Goal: Contribute content

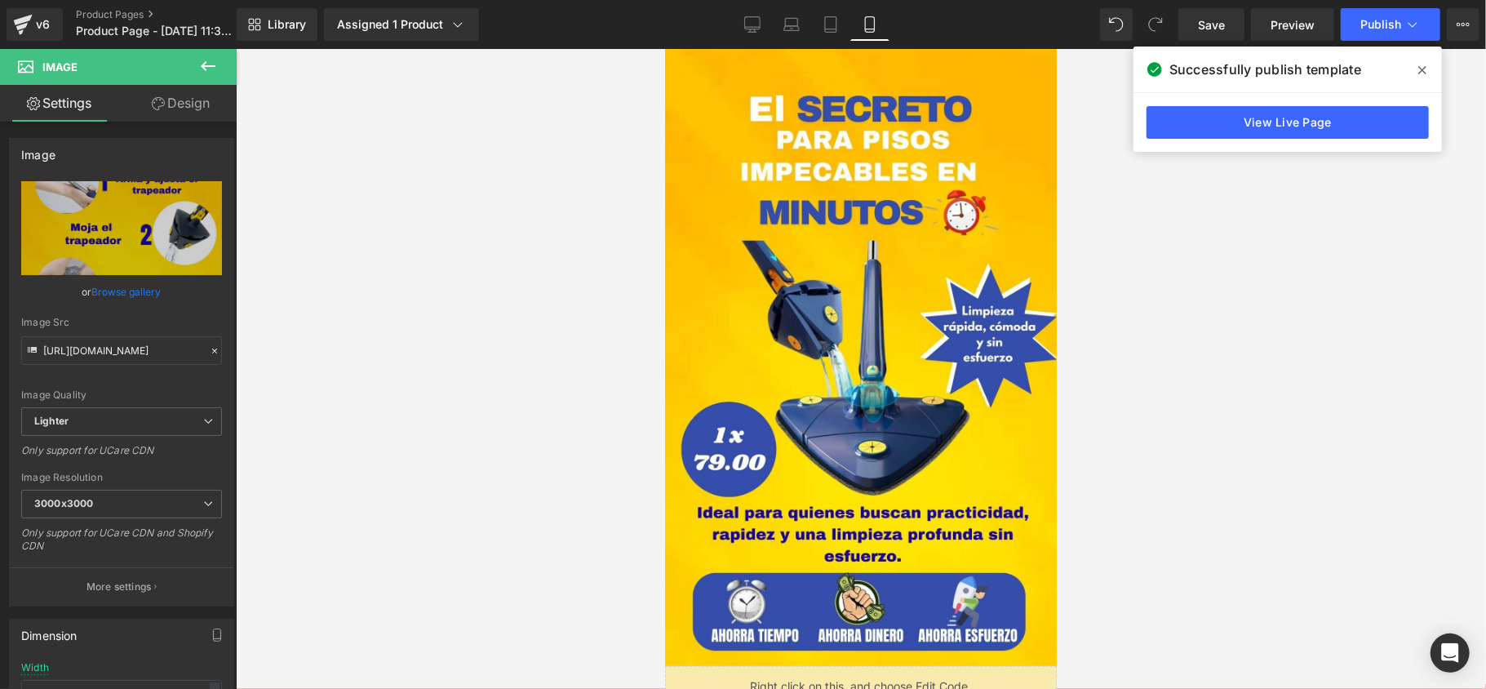
click at [589, 255] on div at bounding box center [861, 369] width 1251 height 640
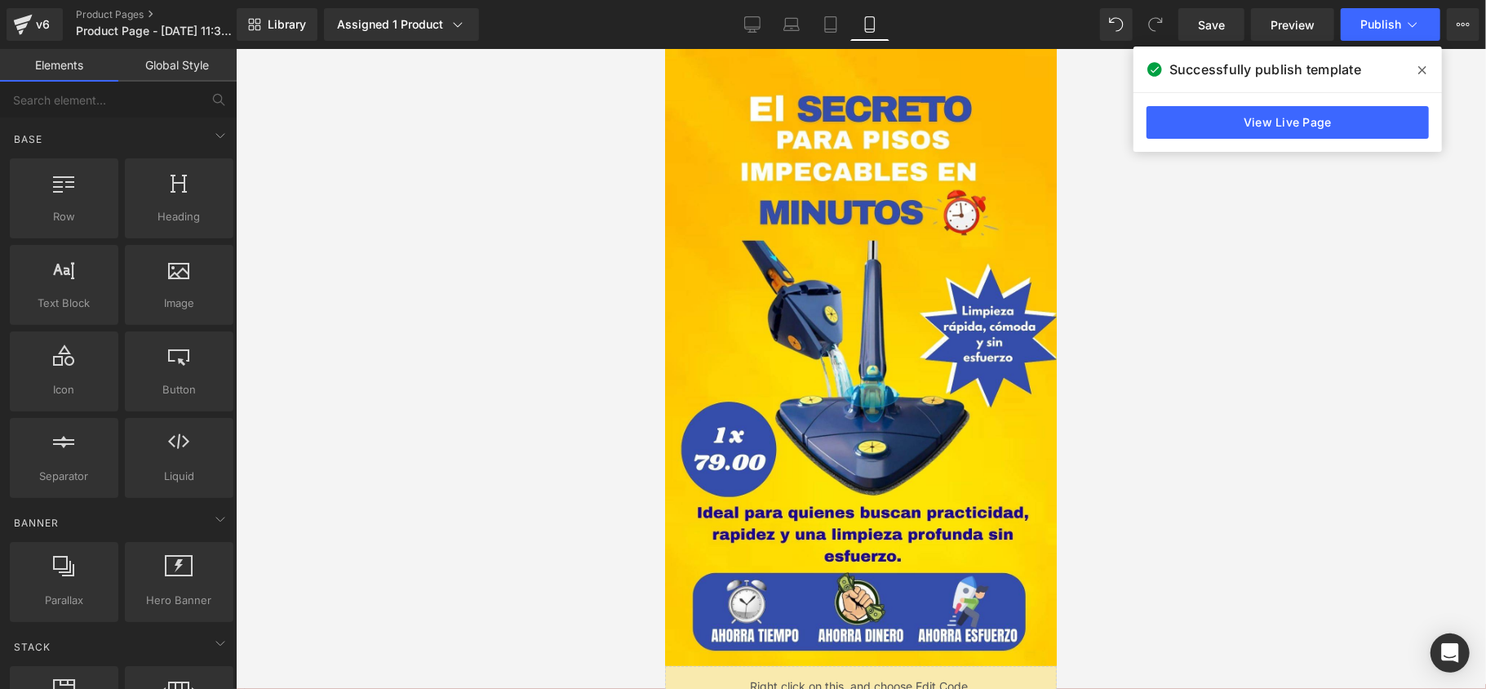
click at [1265, 273] on div at bounding box center [861, 369] width 1251 height 640
click at [1420, 72] on icon at bounding box center [1423, 70] width 8 height 8
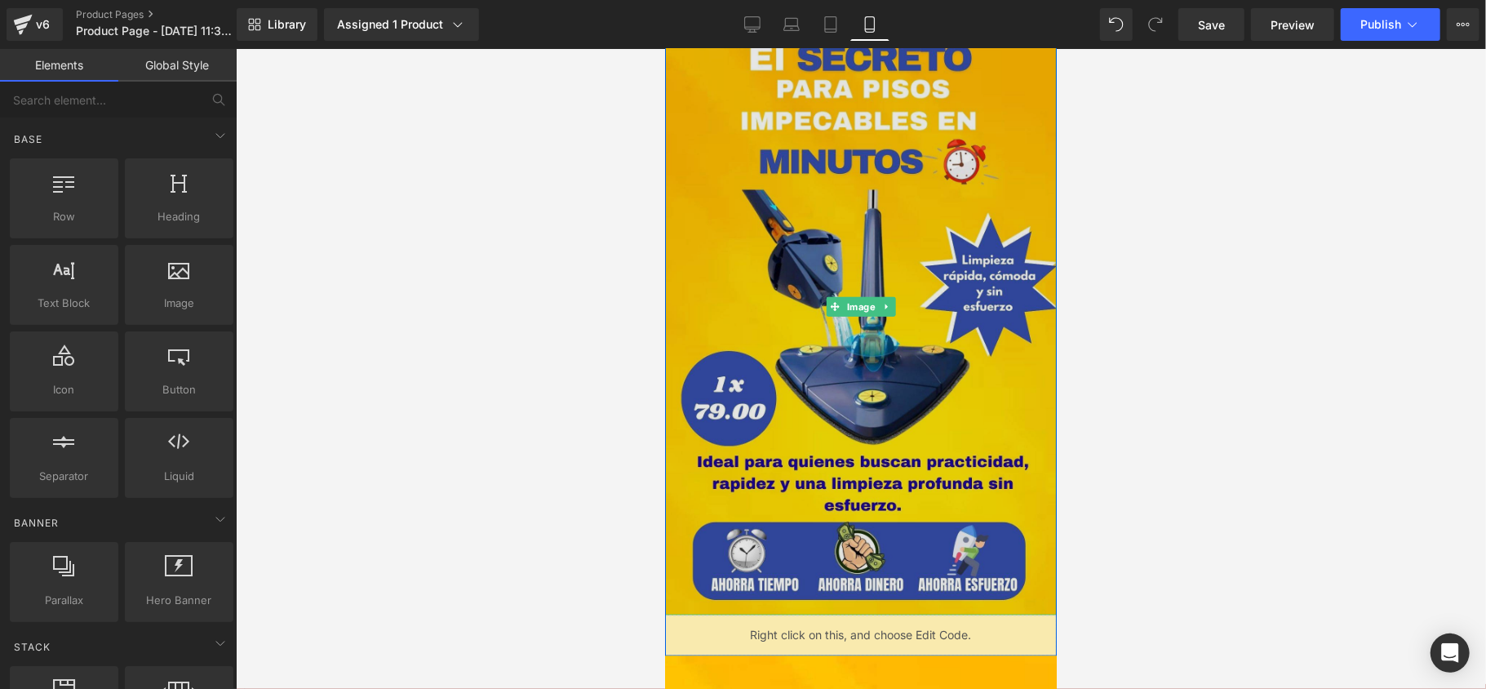
scroll to position [1415, 0]
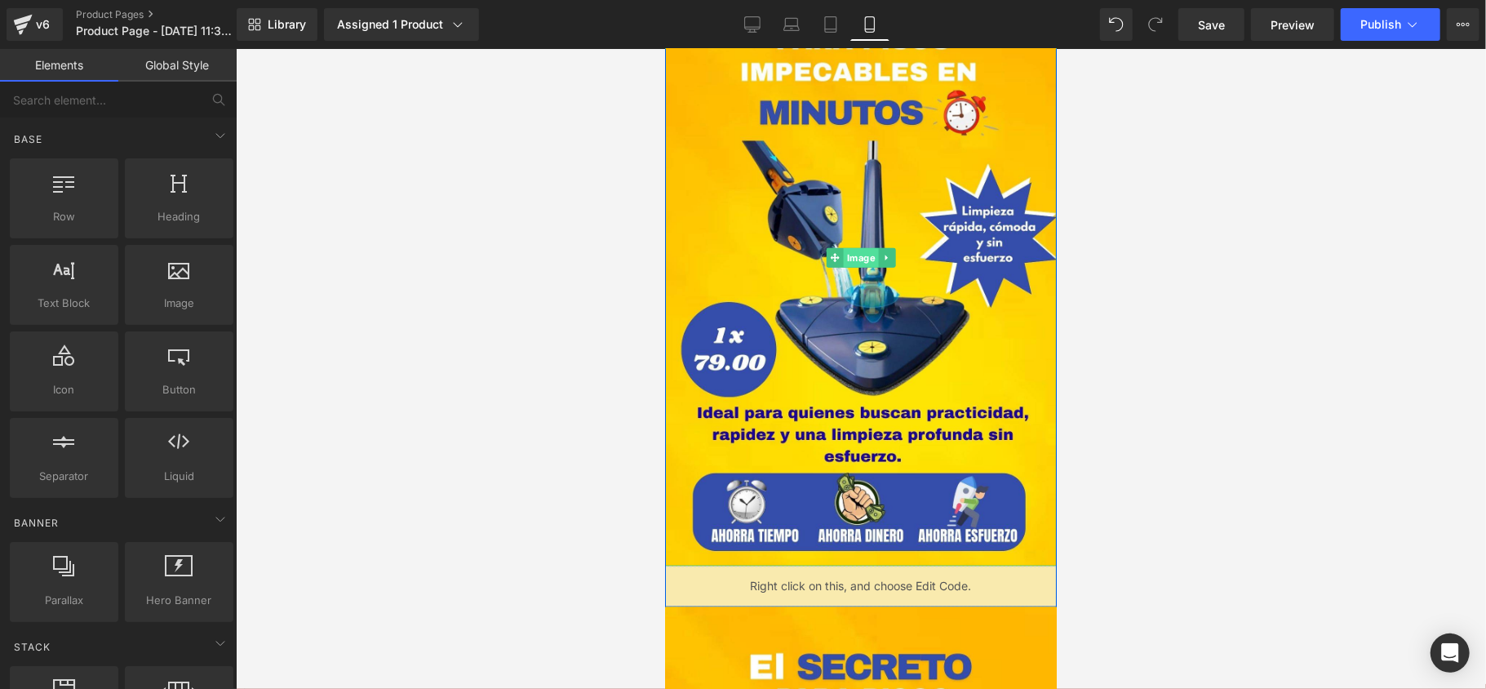
click at [857, 255] on span "Image" at bounding box center [860, 257] width 35 height 20
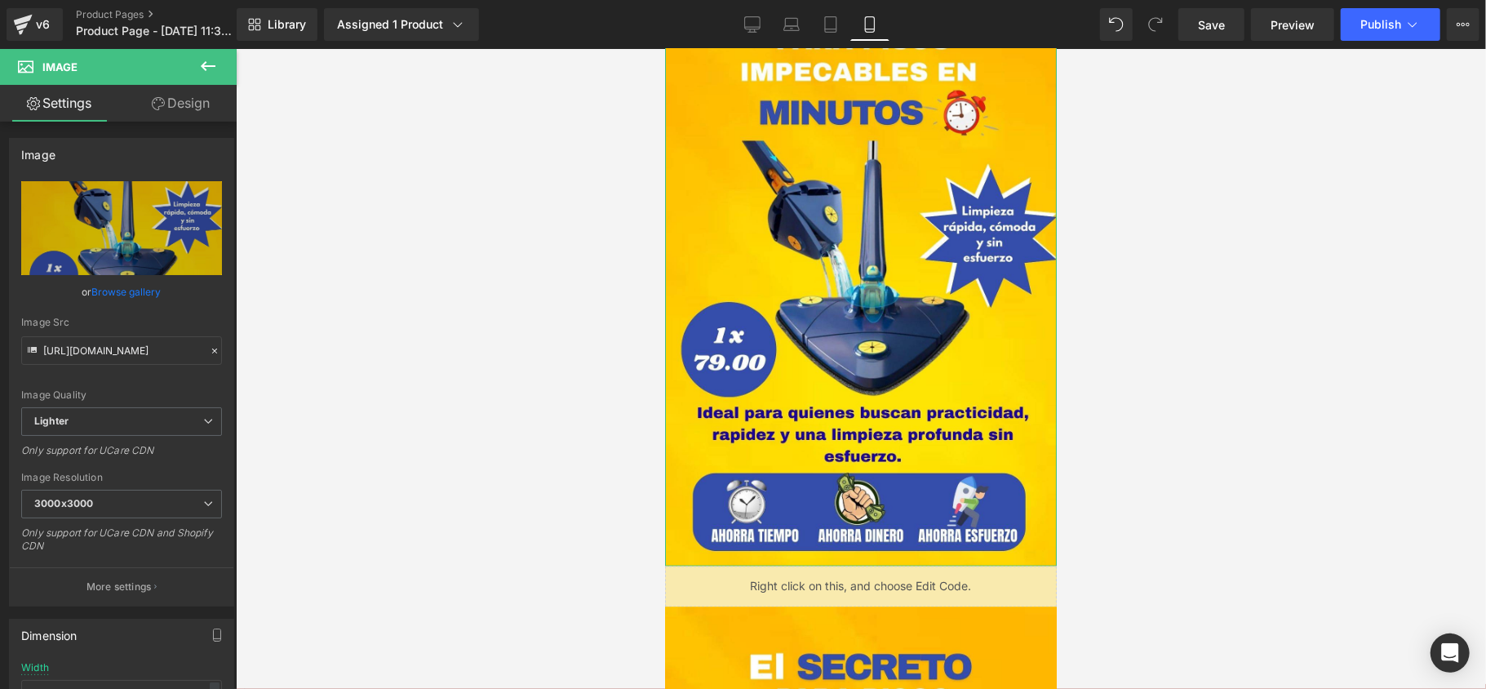
click at [112, 282] on link "Browse gallery" at bounding box center [126, 292] width 69 height 29
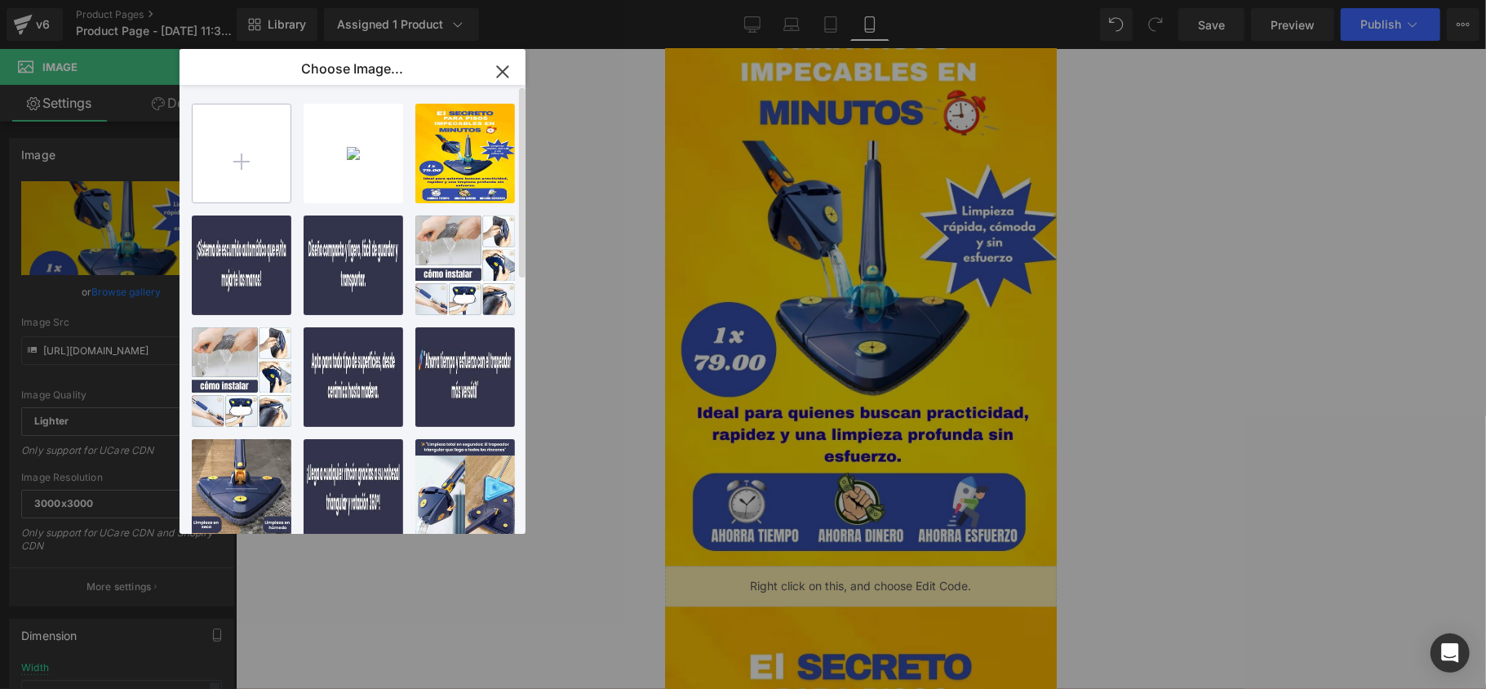
click at [236, 173] on input "file" at bounding box center [242, 153] width 98 height 98
type input "C:\fakepath\El (2).jpg"
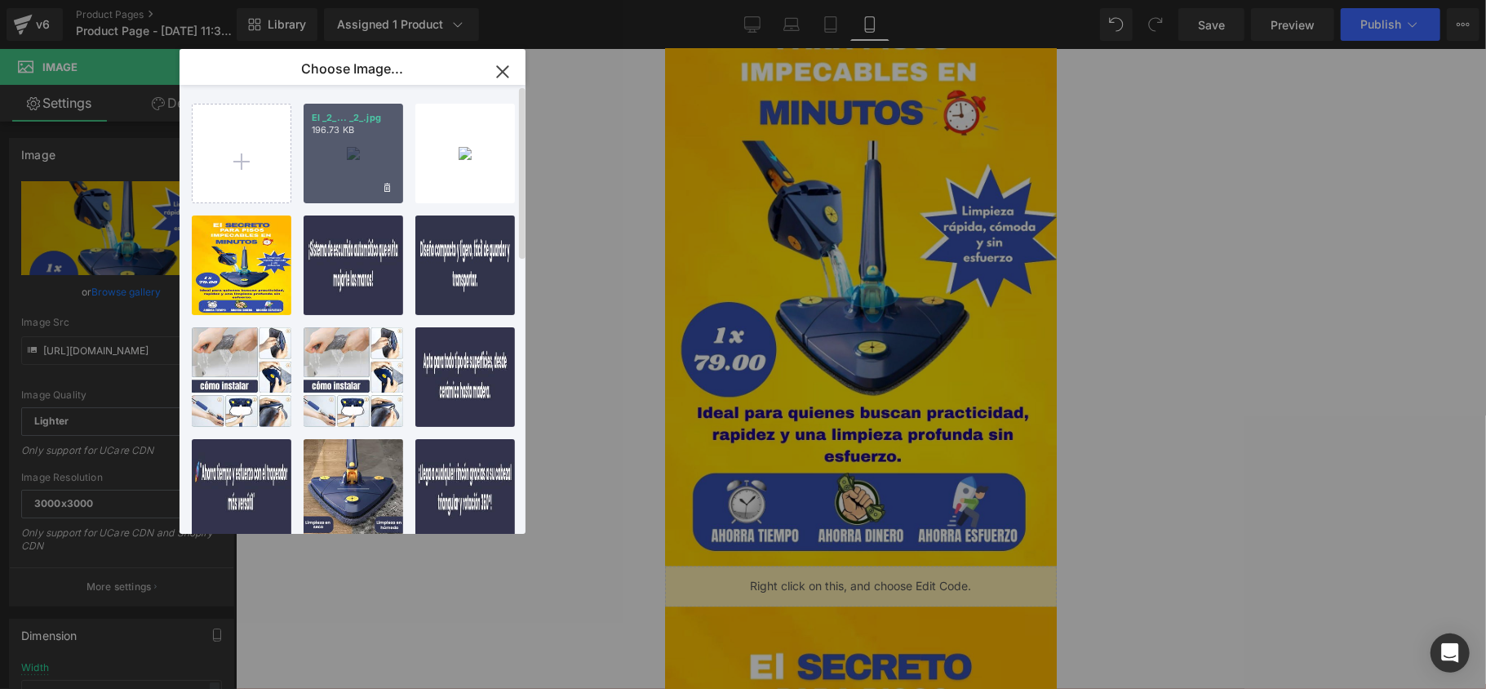
click at [348, 177] on div "El _2_... _2_.jpg 196.73 KB" at bounding box center [354, 154] width 100 height 100
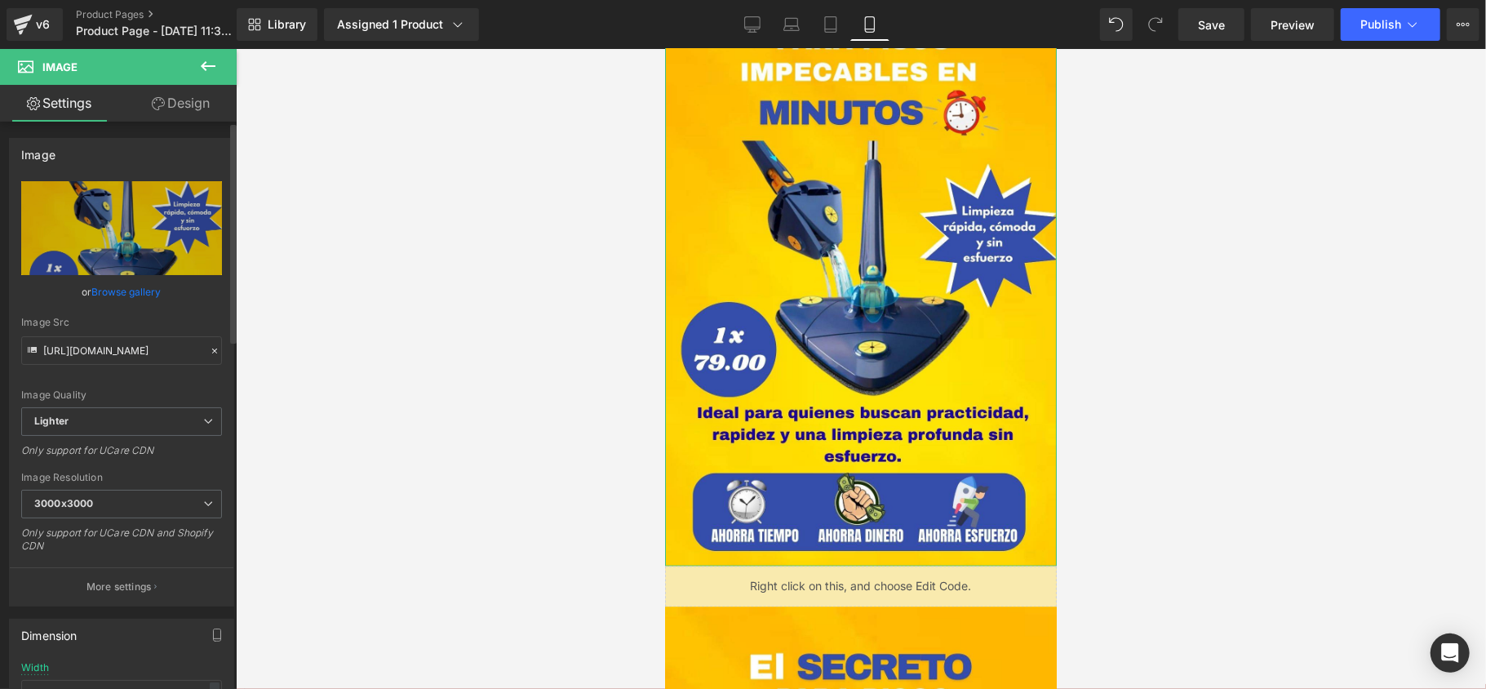
click at [142, 282] on link "Browse gallery" at bounding box center [126, 292] width 69 height 29
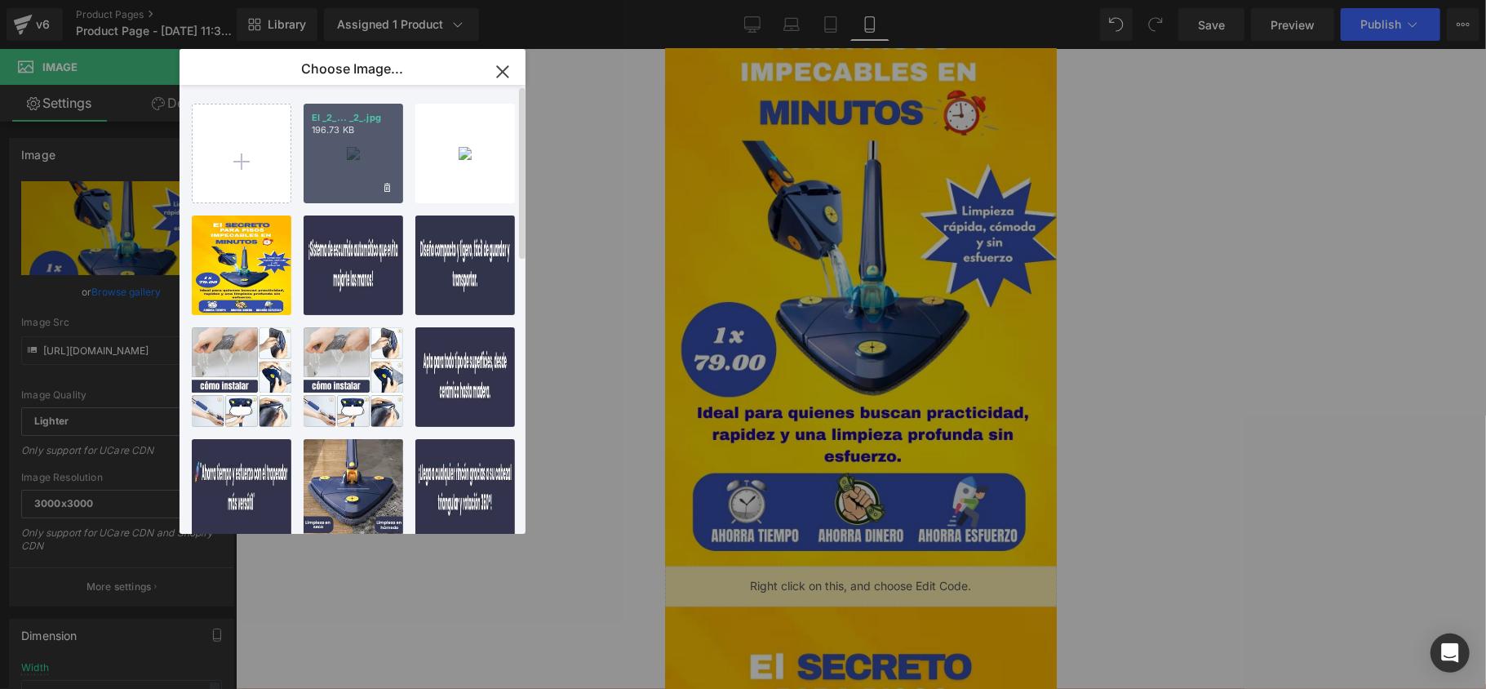
click at [331, 160] on div "El _2_... _2_.jpg 196.73 KB" at bounding box center [354, 154] width 100 height 100
type input "[URL][DOMAIN_NAME]"
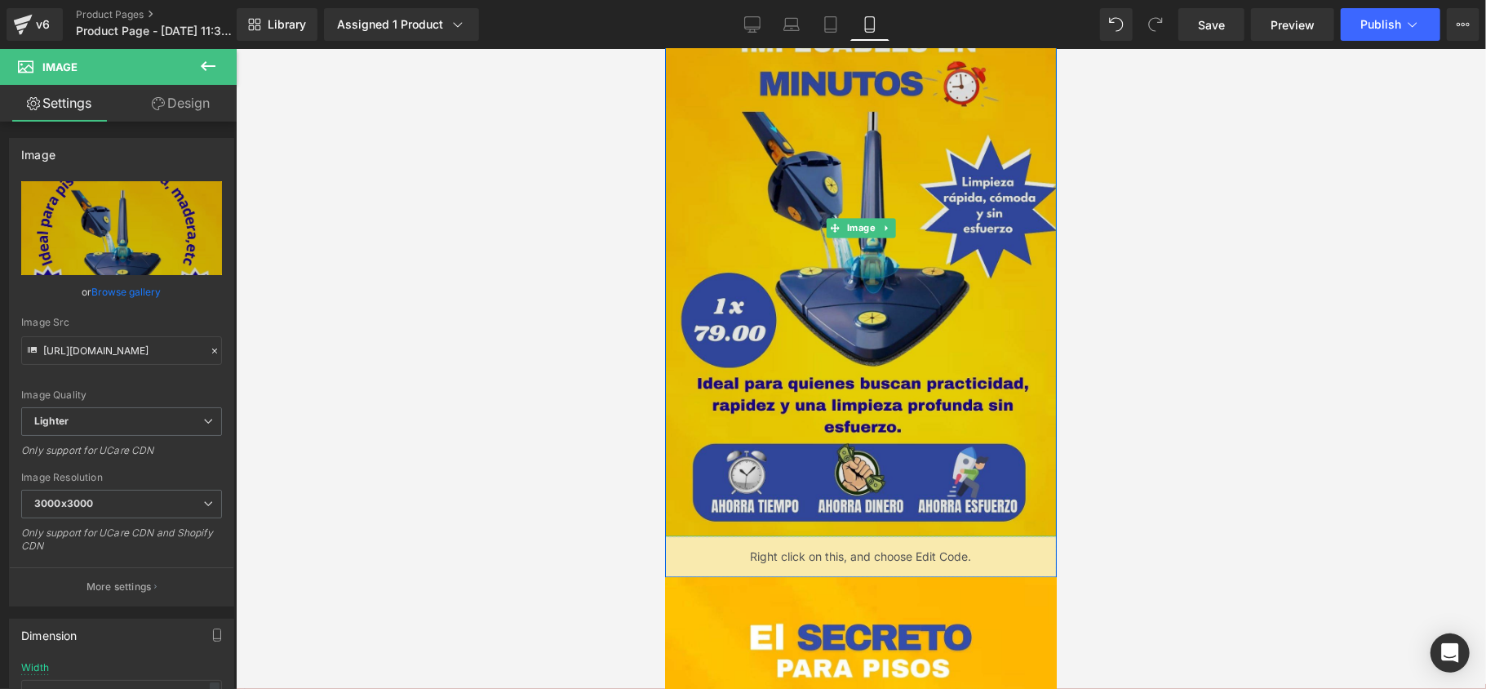
scroll to position [2068, 0]
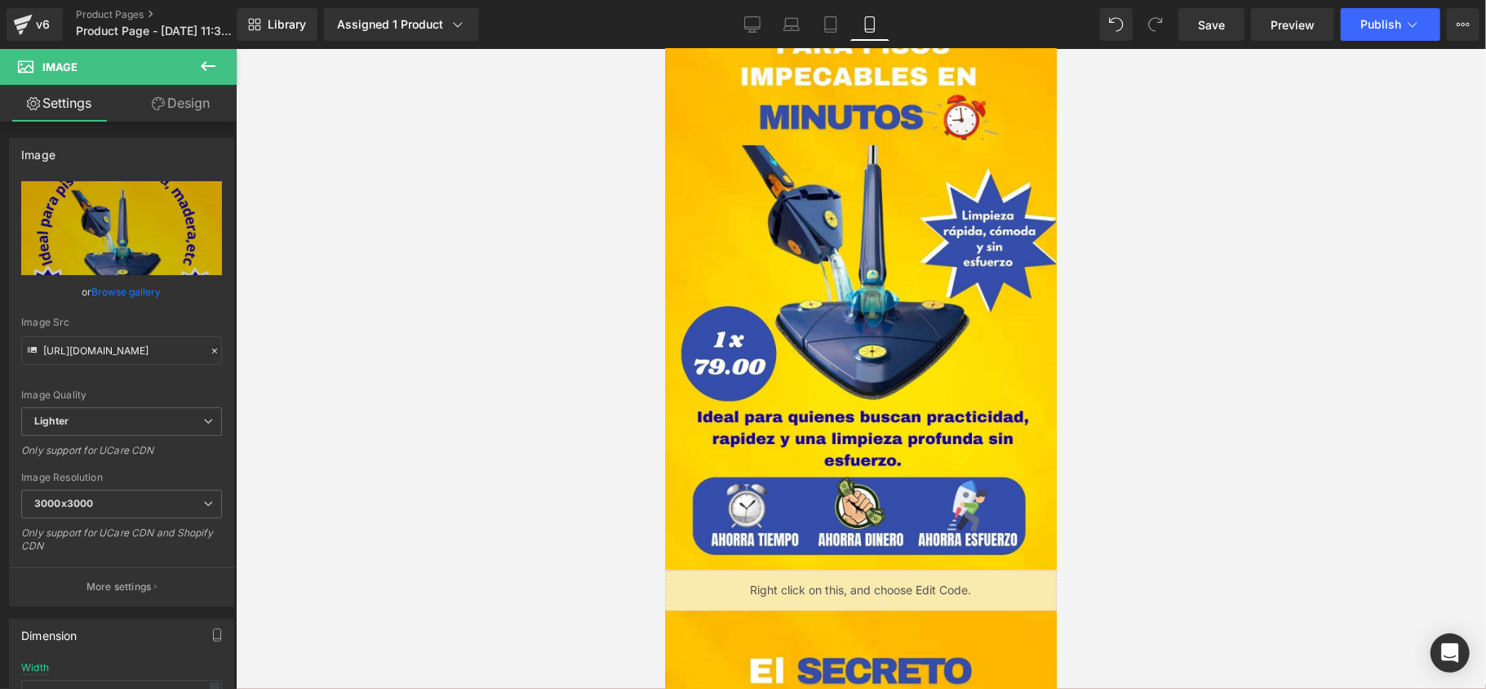
click at [1412, 238] on div at bounding box center [861, 369] width 1251 height 640
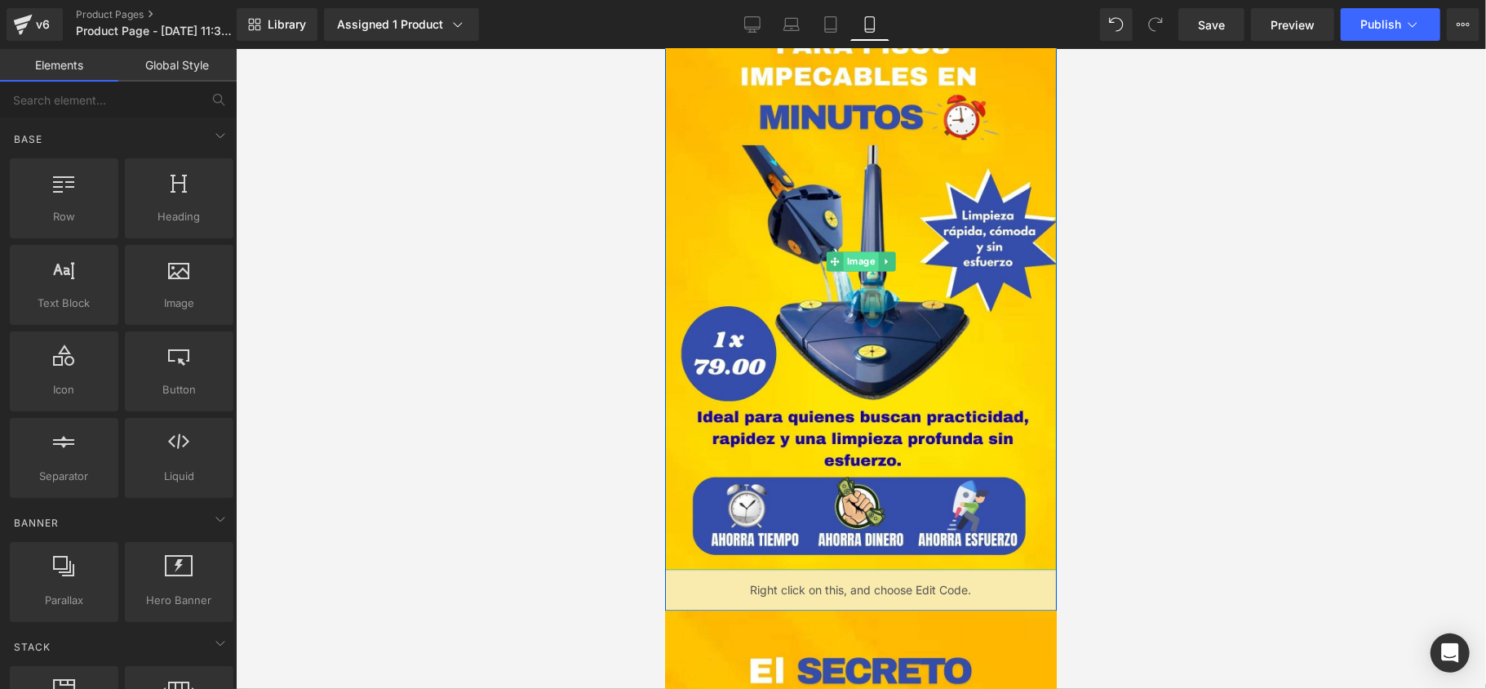
click at [857, 268] on span "Image" at bounding box center [860, 261] width 35 height 20
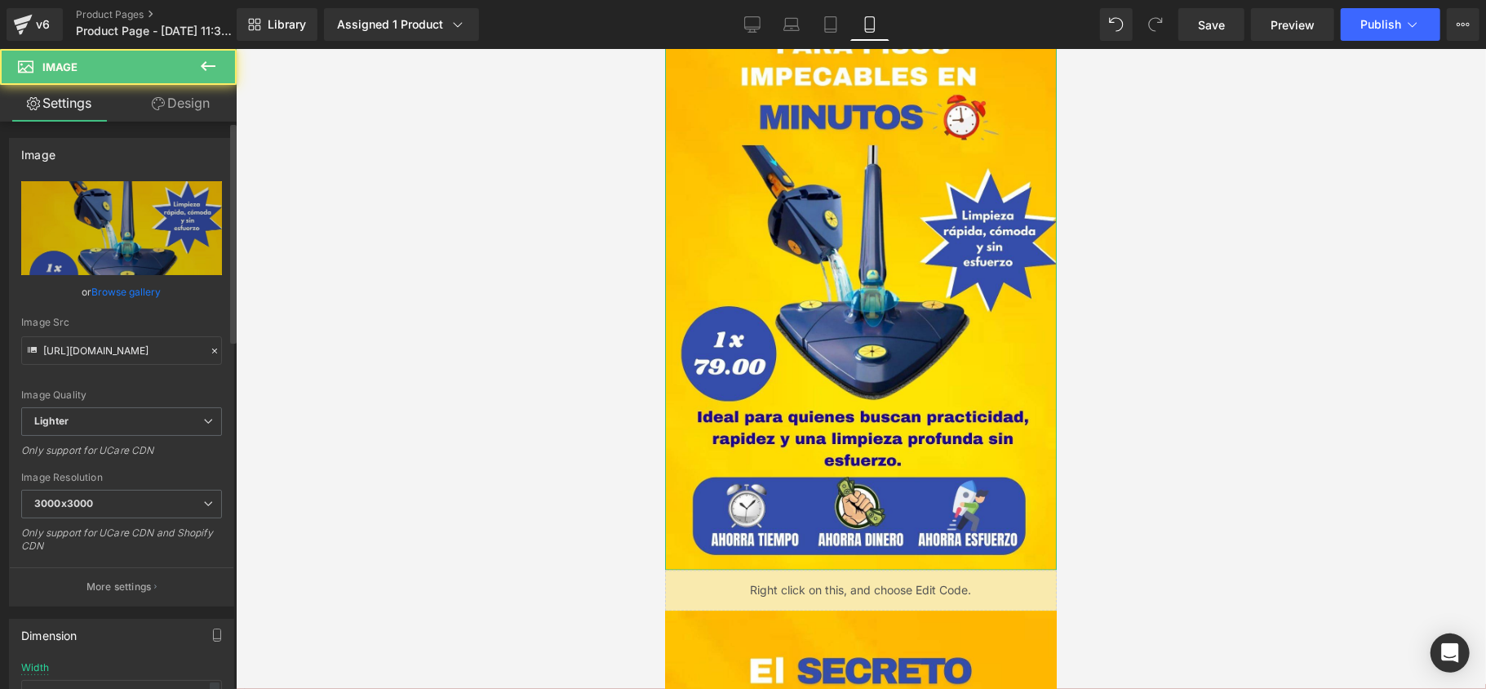
click at [119, 289] on link "Browse gallery" at bounding box center [126, 292] width 69 height 29
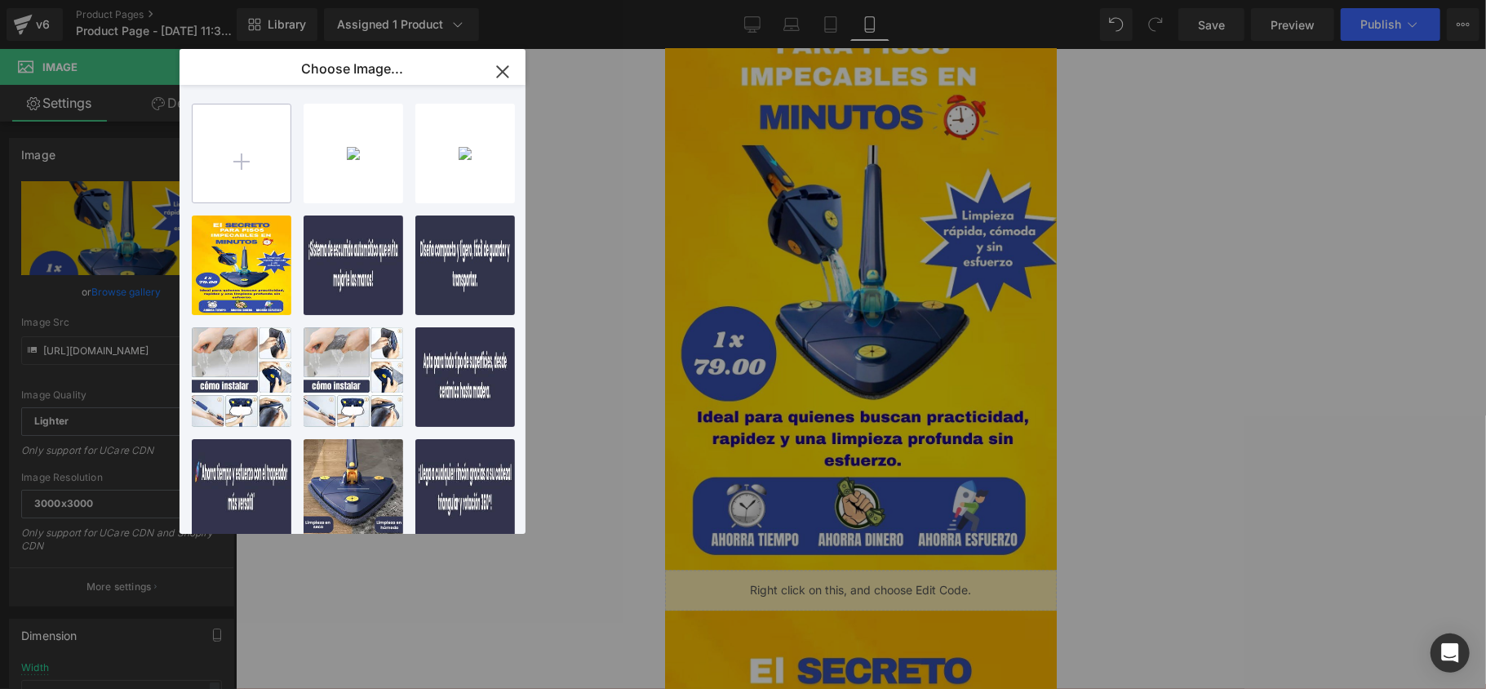
click at [272, 168] on input "file" at bounding box center [242, 153] width 98 height 98
type input "C:\fakepath\El (3).jpg"
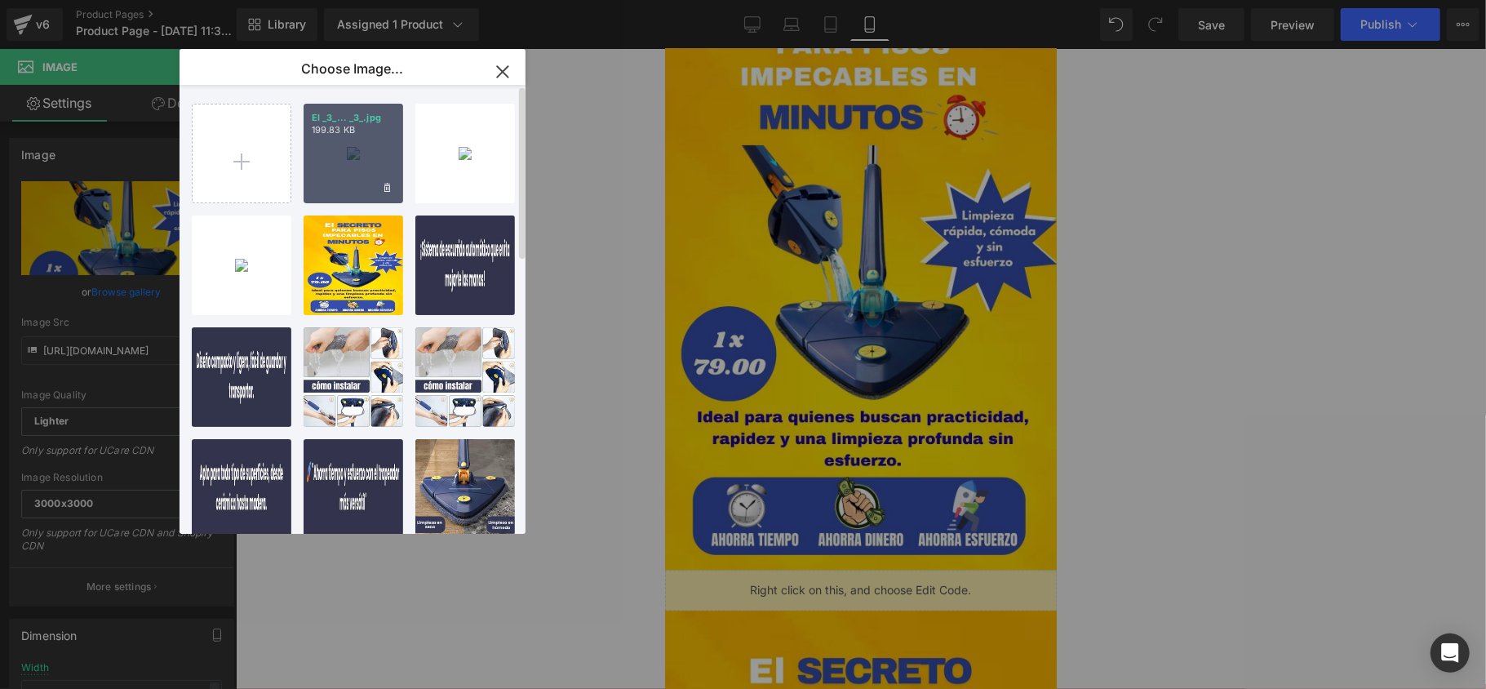
click at [349, 173] on div "El _3_... _3_.jpg 199.83 KB" at bounding box center [354, 154] width 100 height 100
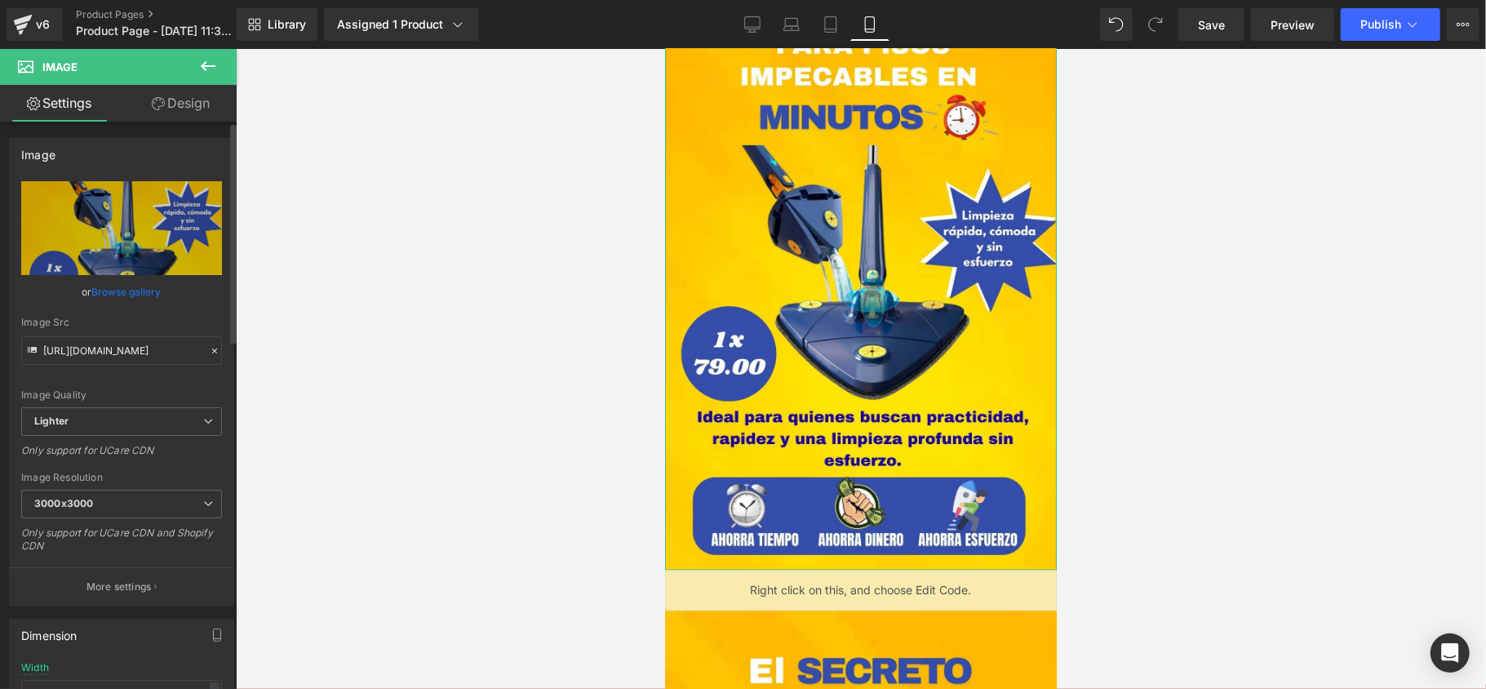
click at [144, 279] on link "Browse gallery" at bounding box center [126, 292] width 69 height 29
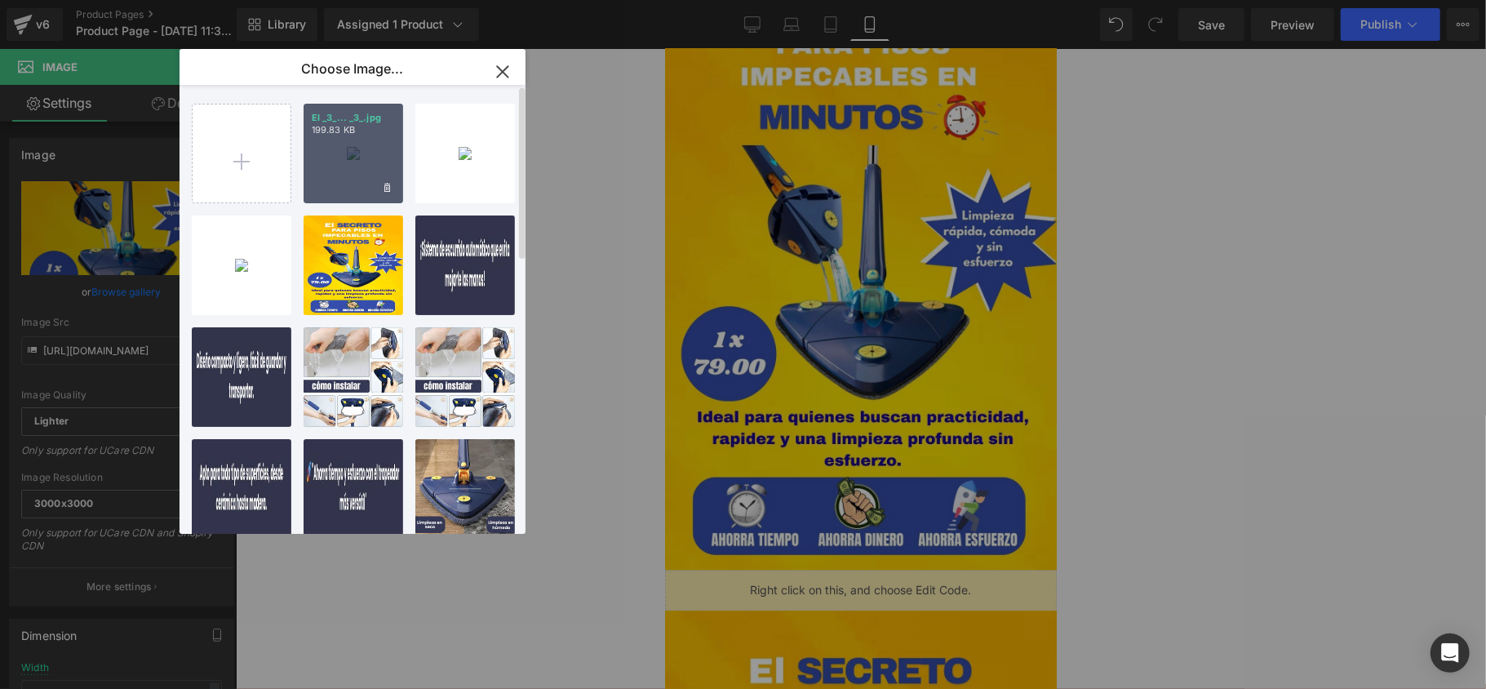
click at [317, 162] on div "El _3_... _3_.jpg 199.83 KB" at bounding box center [354, 154] width 100 height 100
type input "[URL][DOMAIN_NAME]"
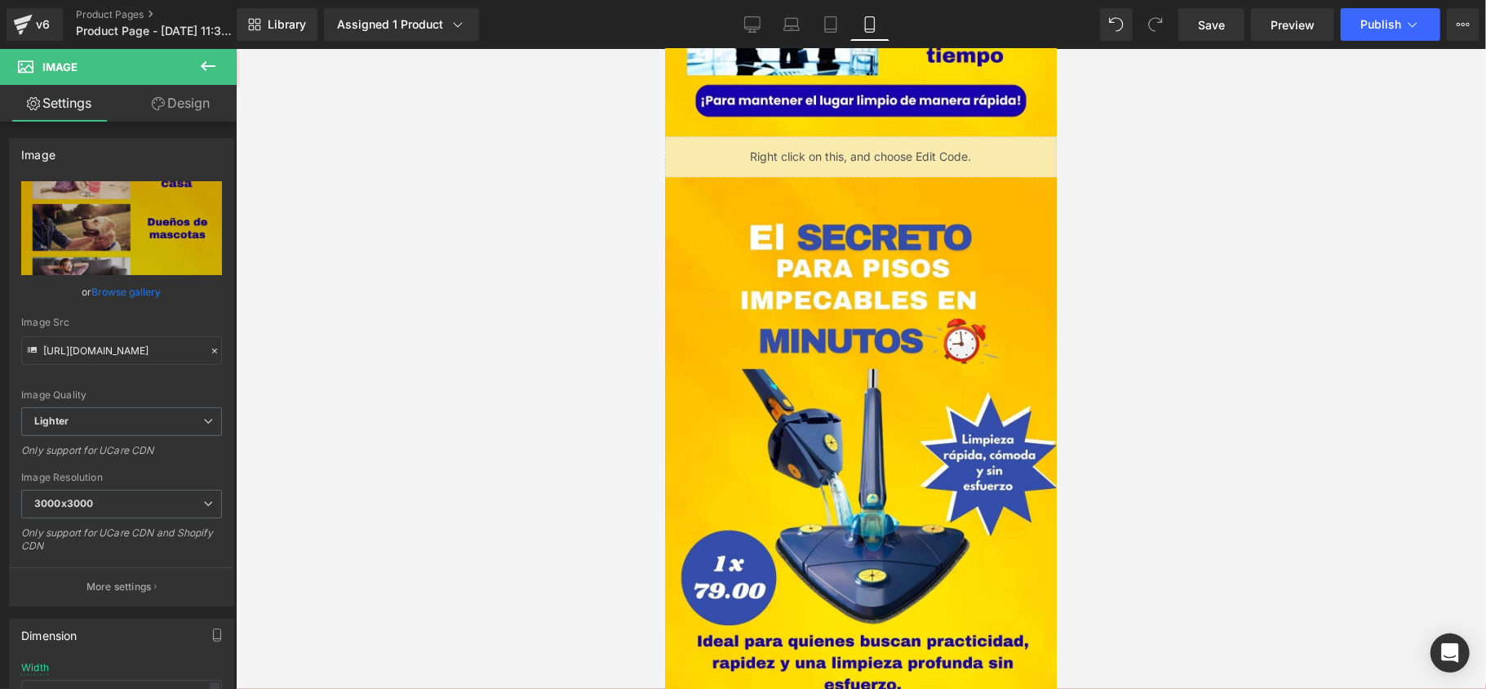
scroll to position [2503, 0]
click at [1232, 11] on link "Save" at bounding box center [1212, 24] width 66 height 33
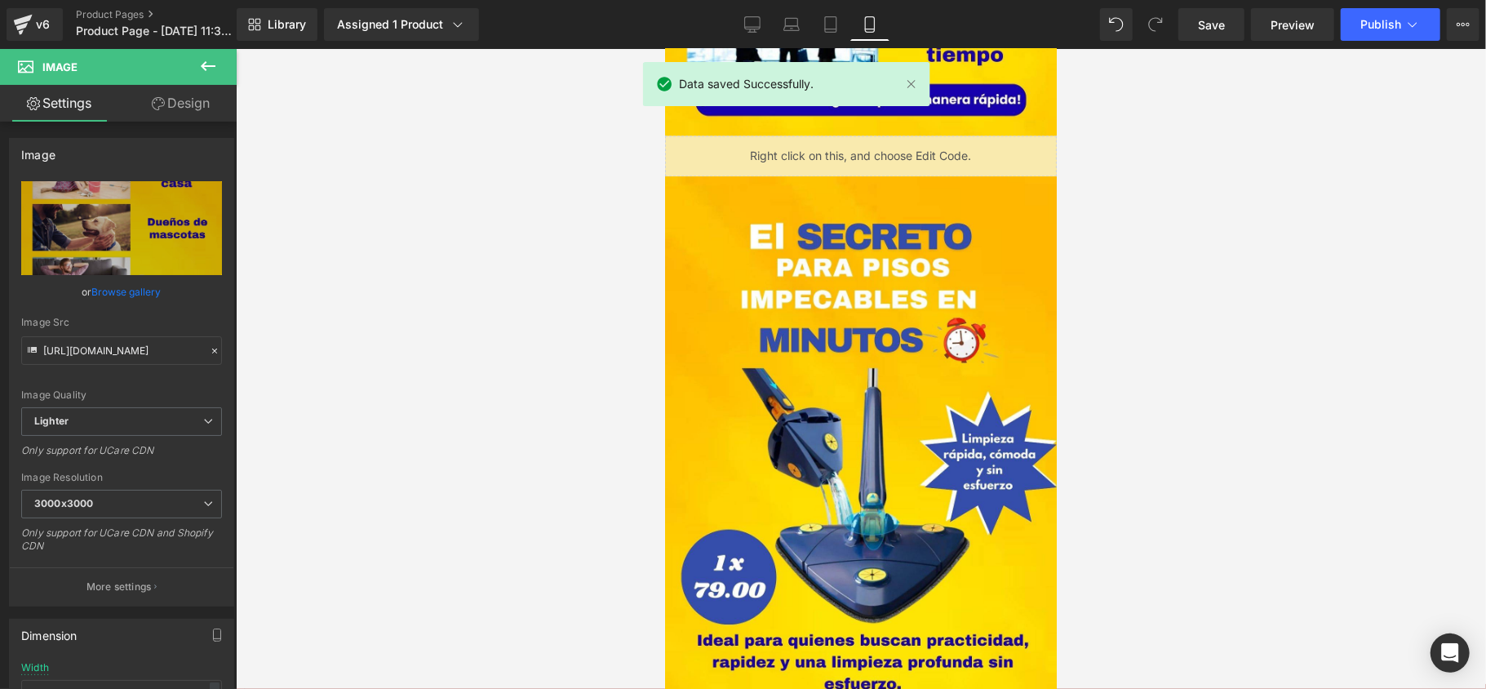
click at [1375, 46] on div "Library Assigned 1 Product Product Preview Trapeador Mágico 360º – Limpieza Pro…" at bounding box center [862, 24] width 1250 height 49
click at [1375, 36] on button "Publish" at bounding box center [1391, 24] width 100 height 33
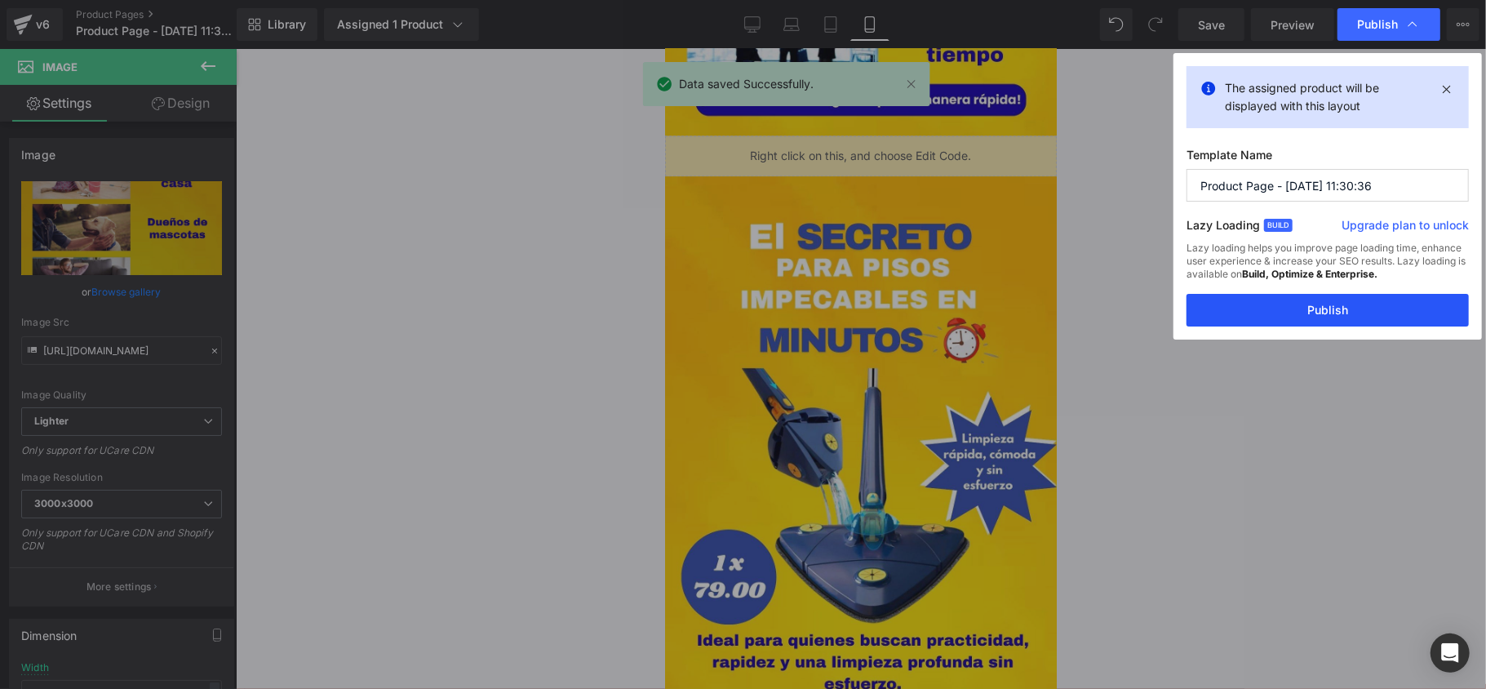
click at [1311, 320] on button "Publish" at bounding box center [1328, 310] width 282 height 33
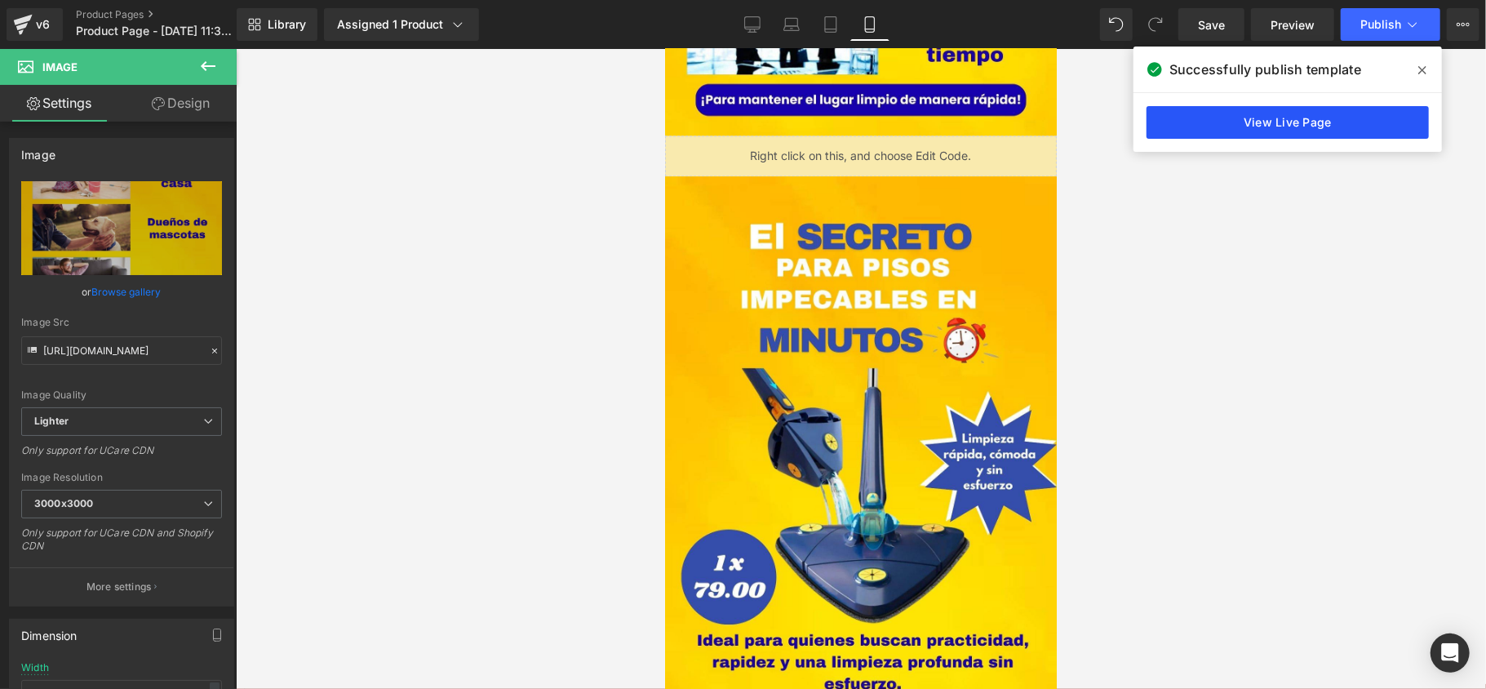
click at [1303, 128] on link "View Live Page" at bounding box center [1288, 122] width 282 height 33
